Goal: Task Accomplishment & Management: Complete application form

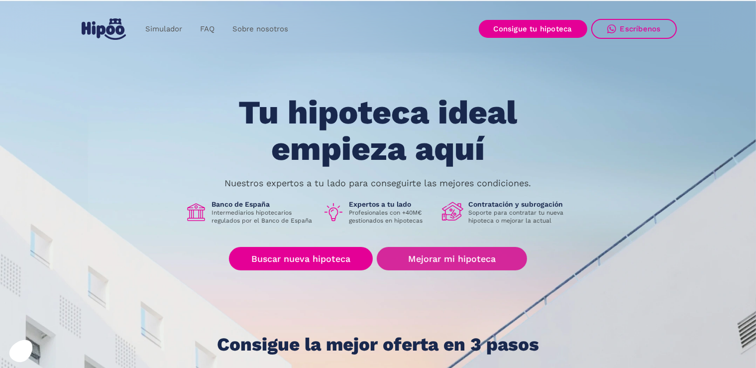
click at [430, 260] on link "Mejorar mi hipoteca" at bounding box center [452, 258] width 150 height 23
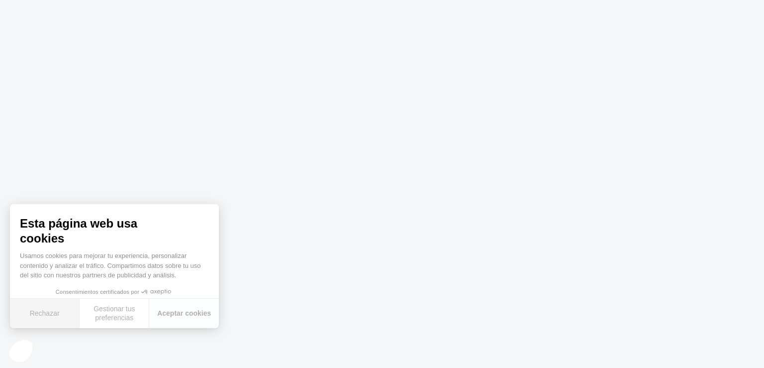
click at [57, 319] on button "Rechazar" at bounding box center [45, 313] width 70 height 29
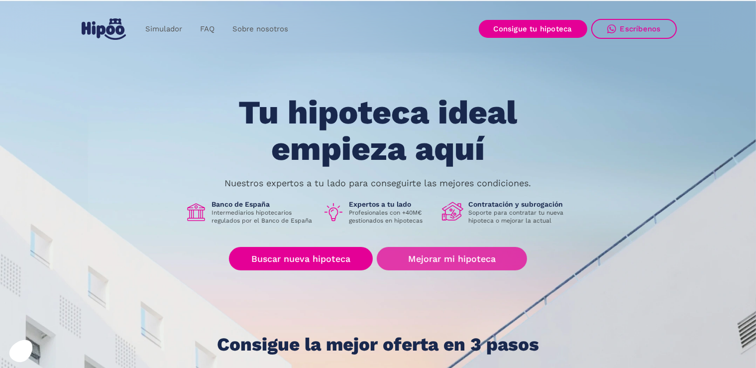
click at [403, 254] on link "Mejorar mi hipoteca" at bounding box center [452, 258] width 150 height 23
